Goal: Information Seeking & Learning: Understand process/instructions

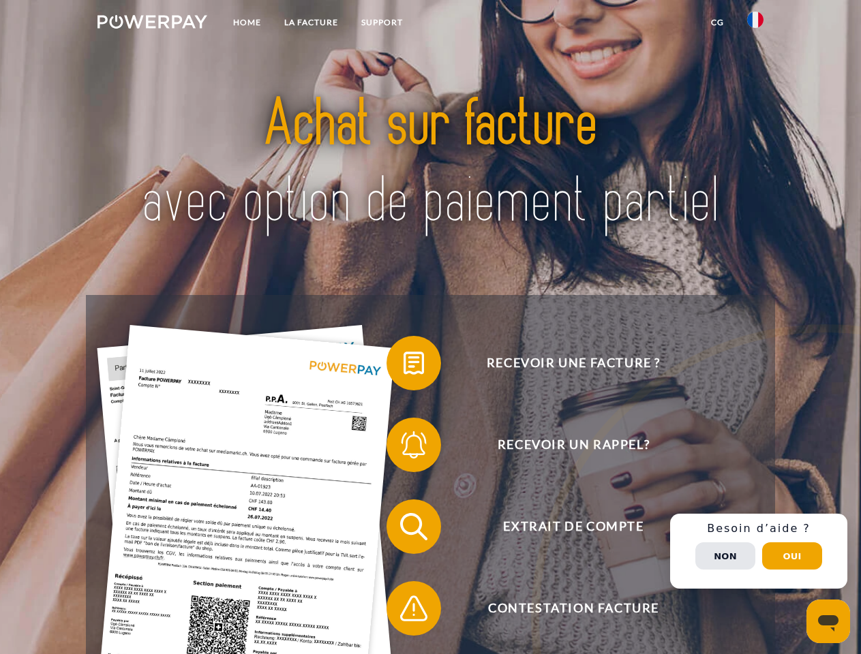
click at [152, 24] on img at bounding box center [152, 22] width 110 height 14
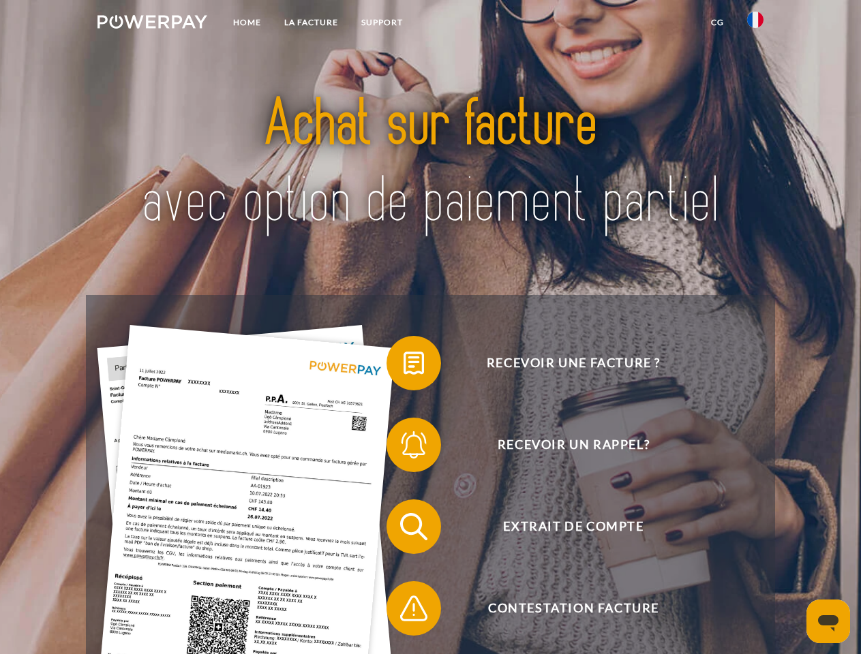
click at [755, 24] on img at bounding box center [755, 20] width 16 height 16
click at [717, 22] on link "CG" at bounding box center [717, 22] width 36 height 25
click at [404, 366] on span at bounding box center [393, 363] width 68 height 68
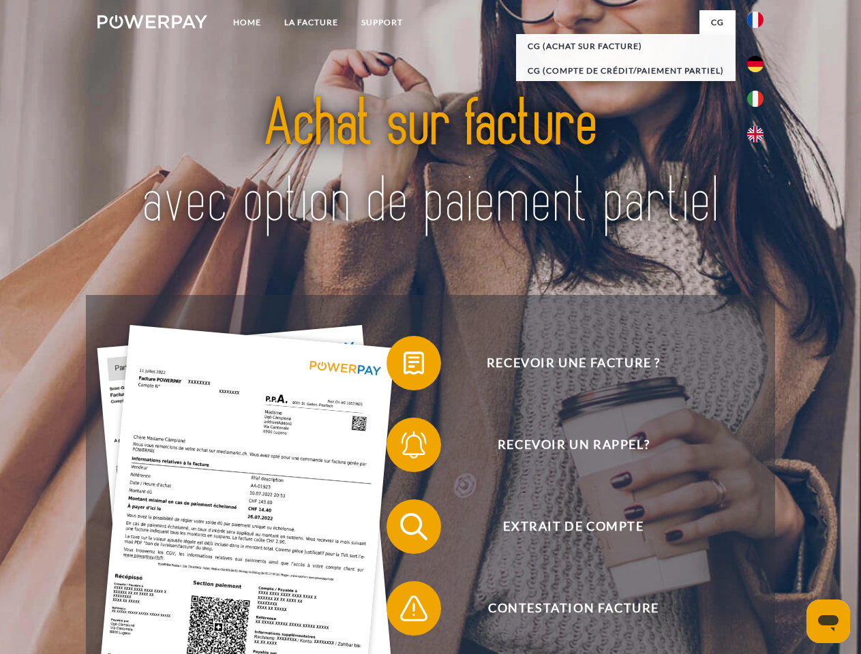
click at [404, 448] on div "Recevoir une facture ? Recevoir un rappel? Extrait de compte retour" at bounding box center [430, 567] width 688 height 545
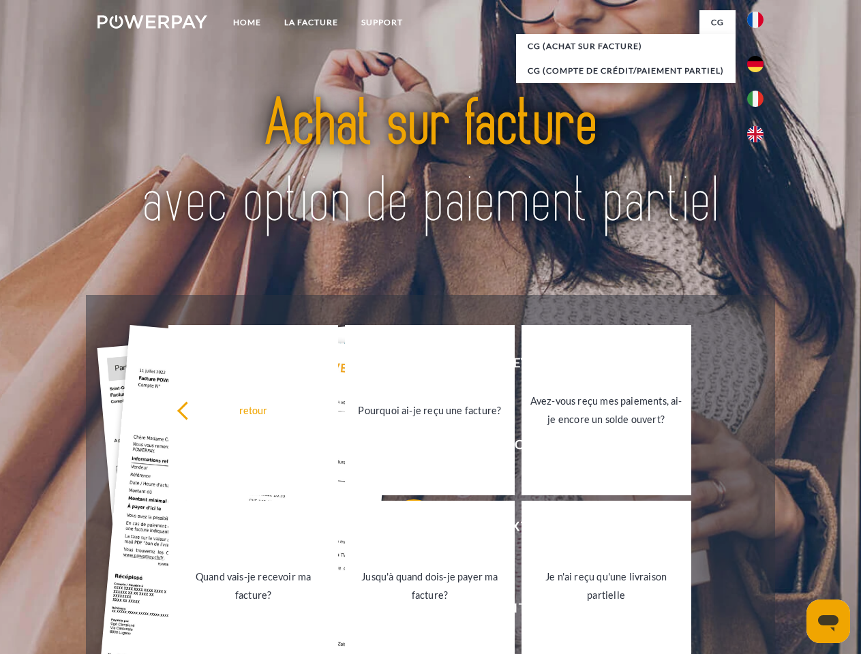
click at [404, 530] on link "Jusqu'à quand dois-je payer ma facture?" at bounding box center [430, 586] width 170 height 170
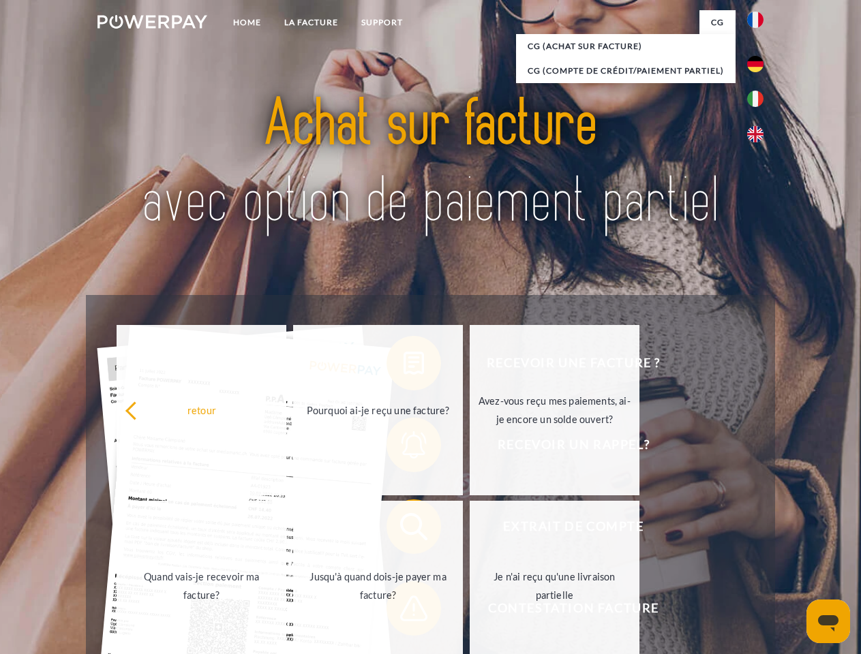
click at [404, 611] on span at bounding box center [393, 609] width 68 height 68
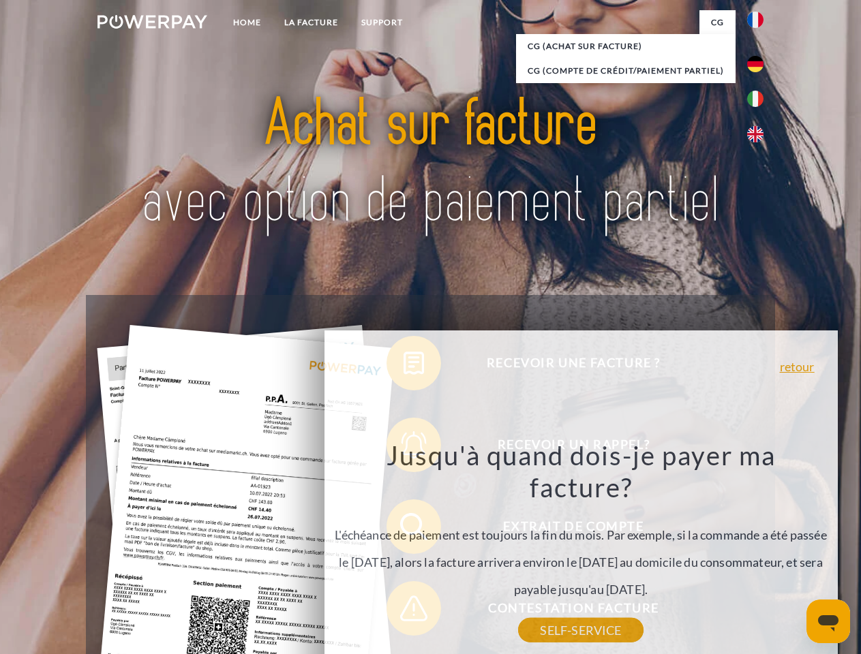
click at [759, 551] on div "Recevoir une facture ? Recevoir un rappel? Extrait de compte retour" at bounding box center [430, 567] width 688 height 545
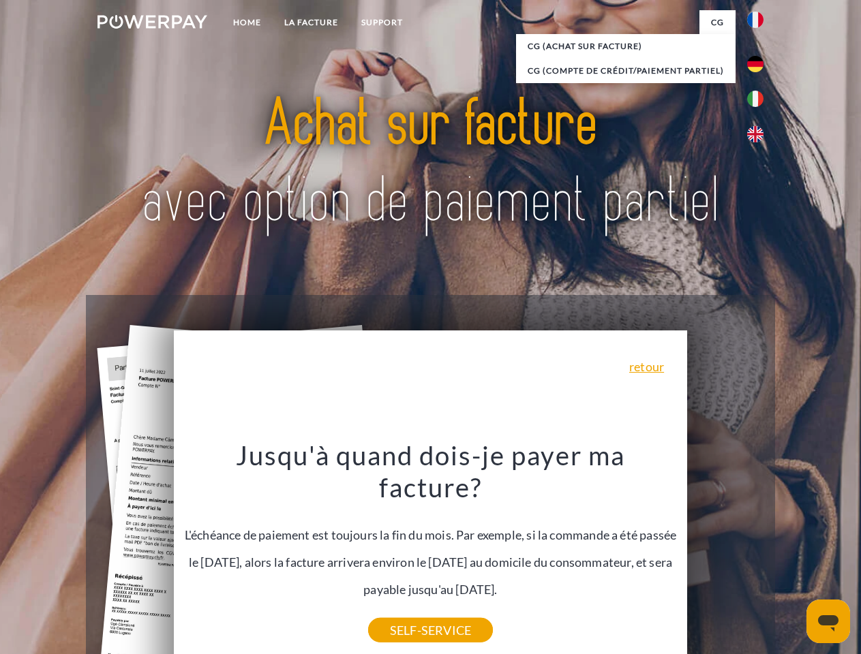
click at [725, 554] on span "Extrait de compte" at bounding box center [573, 527] width 334 height 55
click at [792, 556] on header "Home LA FACTURE Support" at bounding box center [430, 470] width 861 height 941
